Goal: Task Accomplishment & Management: Use online tool/utility

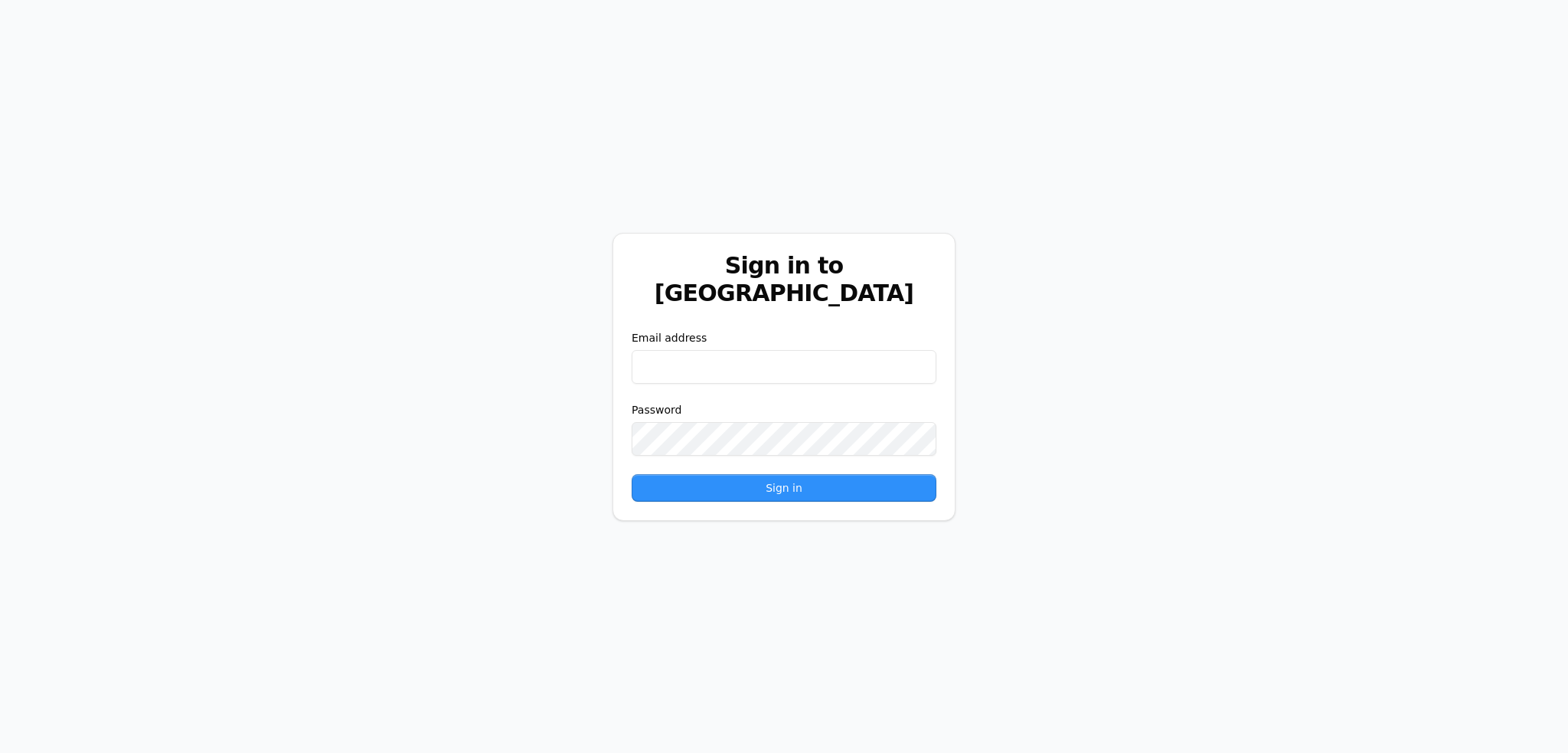
drag, startPoint x: 687, startPoint y: 368, endPoint x: 692, endPoint y: 358, distance: 11.2
click at [688, 364] on input "email" at bounding box center [783, 367] width 304 height 34
click at [692, 357] on input "email" at bounding box center [783, 367] width 304 height 34
paste input "**********"
type input "**********"
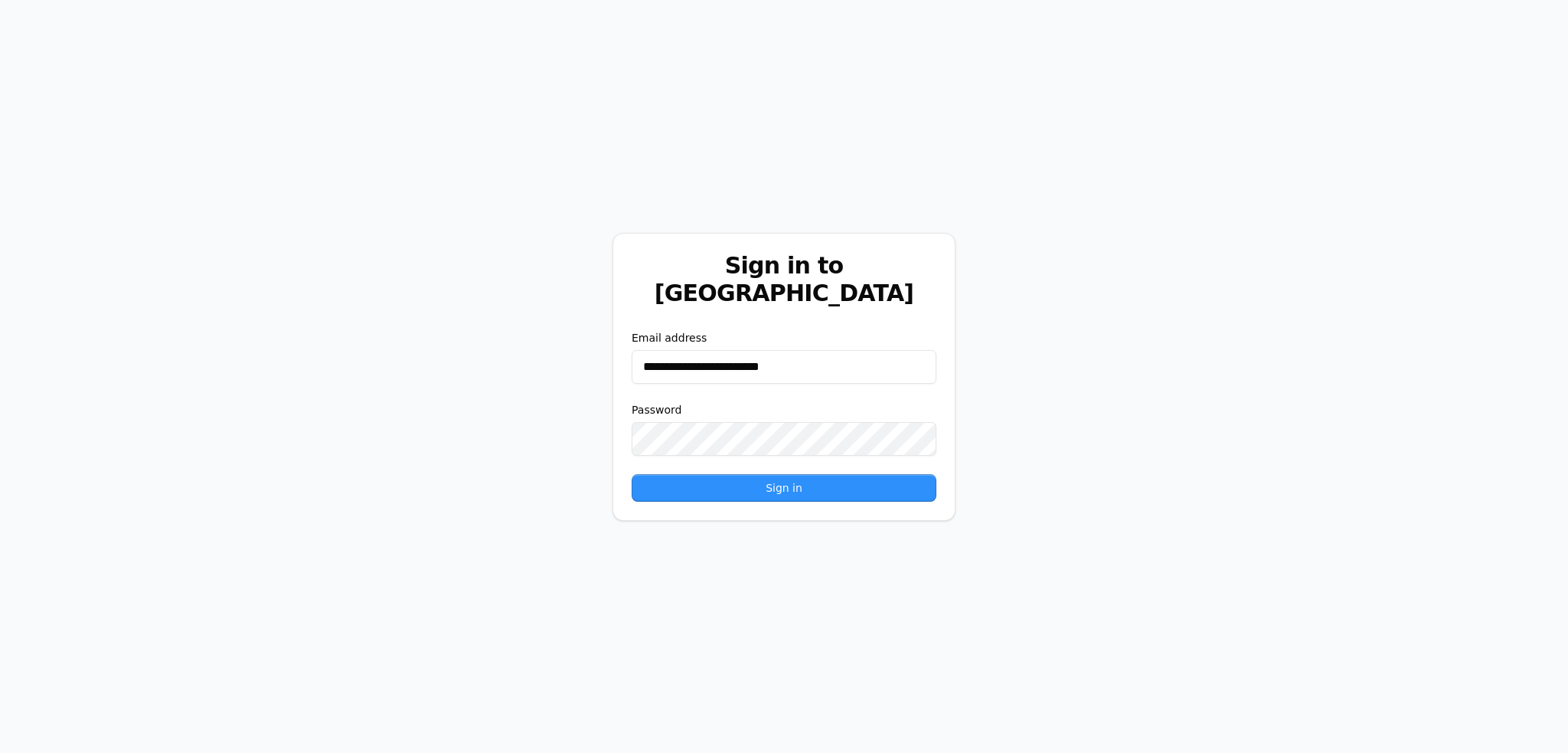
click at [670, 475] on button "Sign in" at bounding box center [783, 487] width 304 height 28
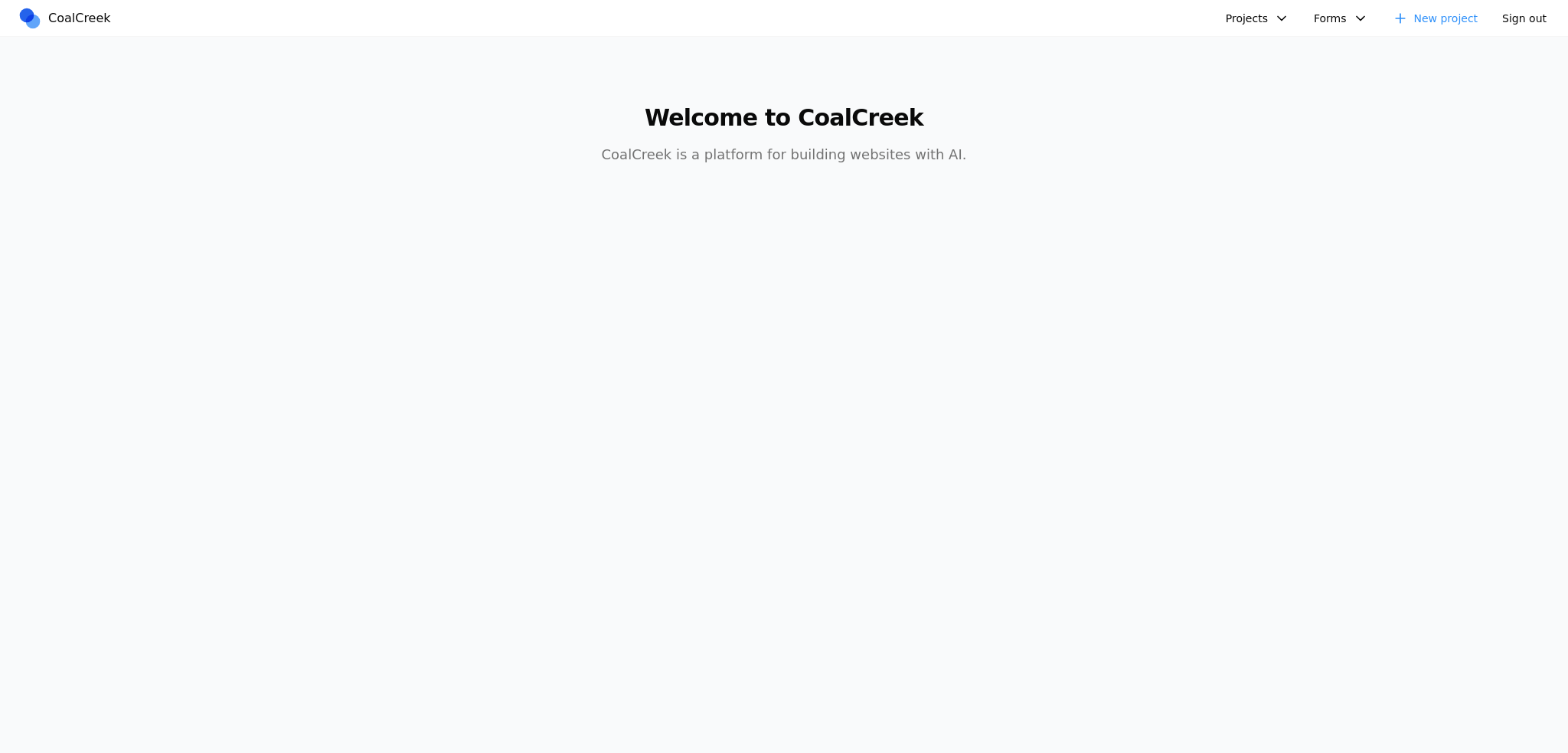
click at [1275, 22] on button "Projects" at bounding box center [1257, 18] width 82 height 23
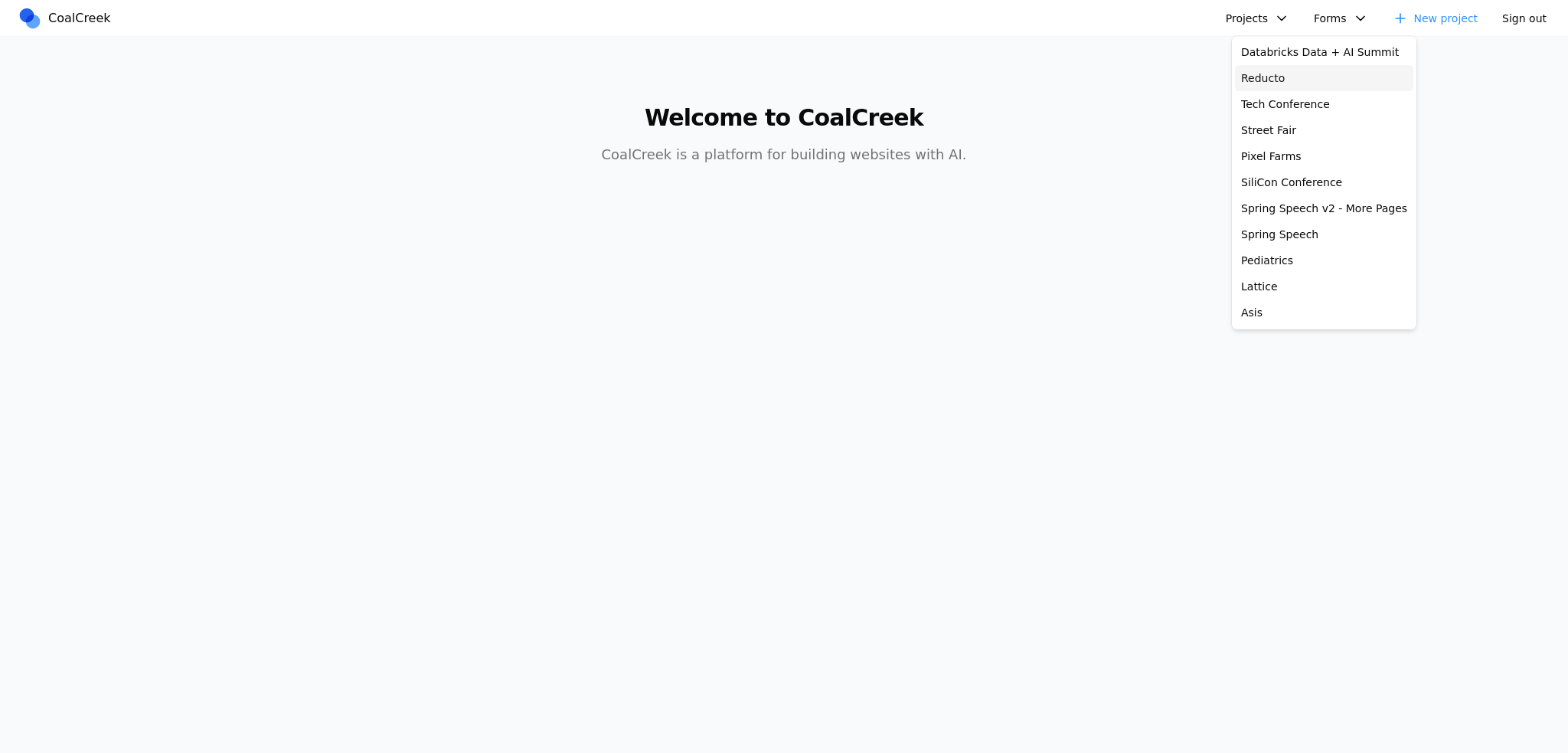
click at [1268, 73] on link "Reducto" at bounding box center [1323, 78] width 178 height 26
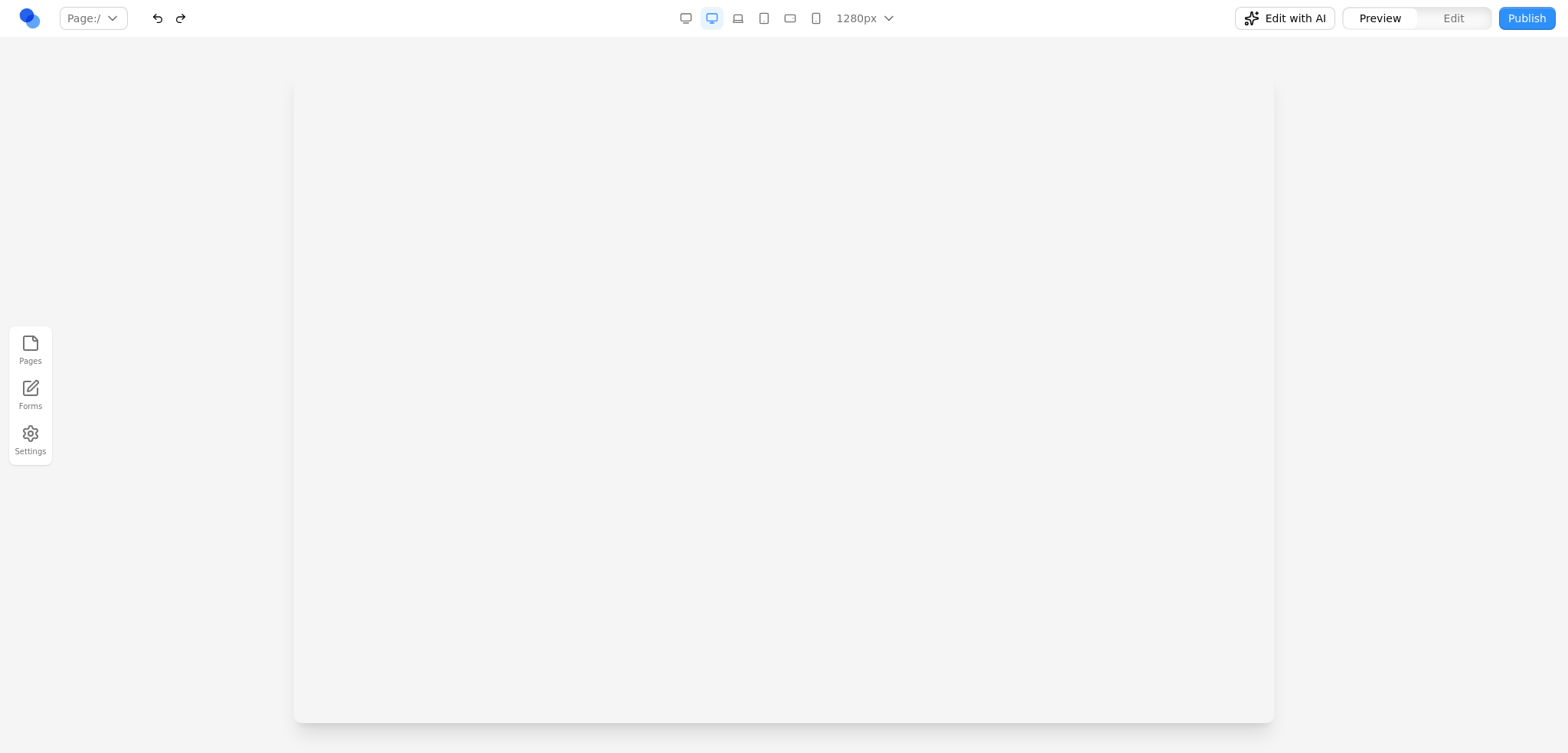
click at [1465, 291] on div at bounding box center [784, 410] width 1568 height 684
click at [945, 254] on iframe at bounding box center [783, 68] width 979 height 654
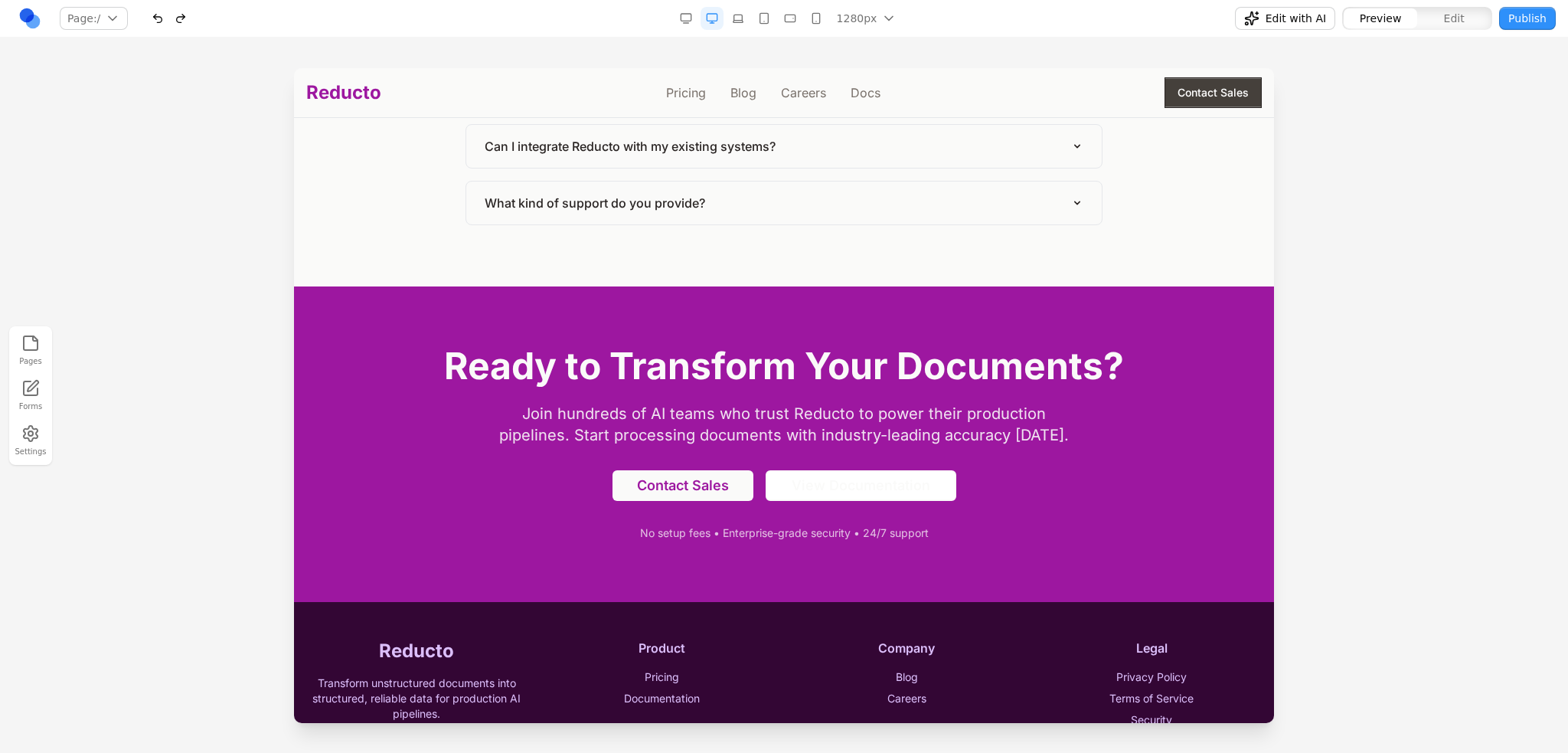
scroll to position [4803, 0]
